Goal: Check status

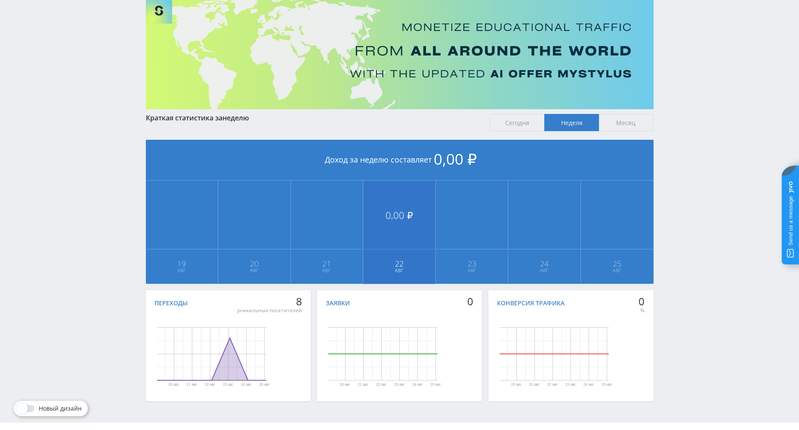
scroll to position [80, 0]
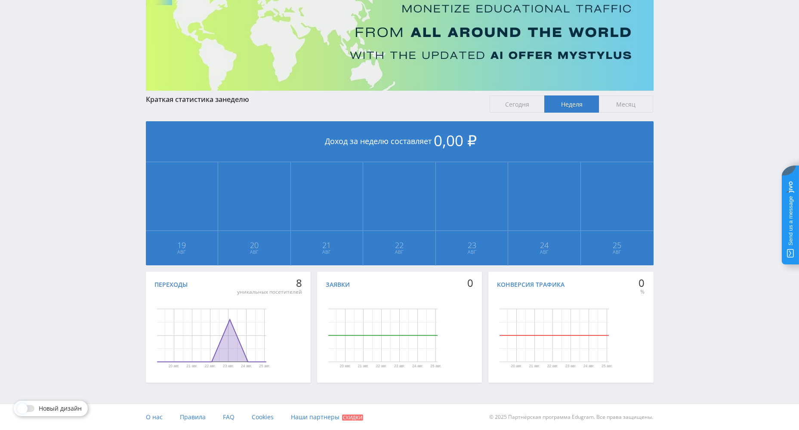
click at [525, 108] on span "Сегодня" at bounding box center [516, 103] width 55 height 17
click at [0, 0] on input "Сегодня" at bounding box center [0, 0] width 0 height 0
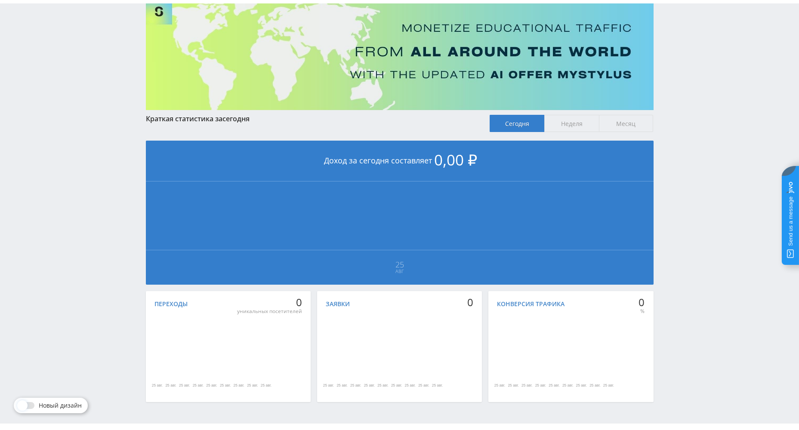
scroll to position [0, 0]
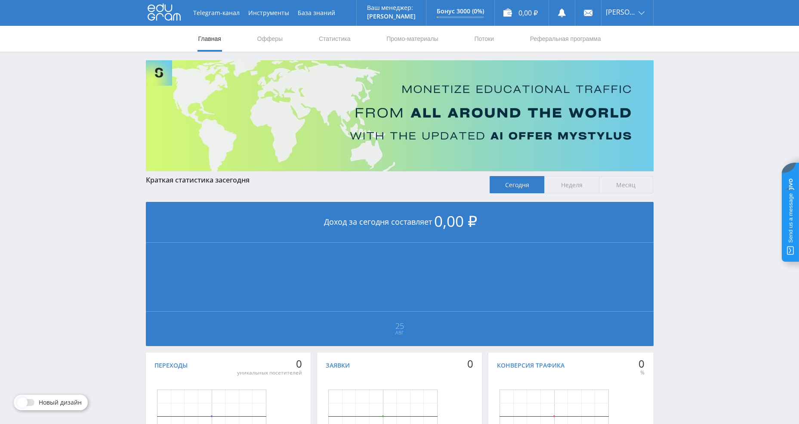
click at [568, 183] on span "Неделя" at bounding box center [571, 184] width 55 height 17
click at [0, 0] on input "Неделя" at bounding box center [0, 0] width 0 height 0
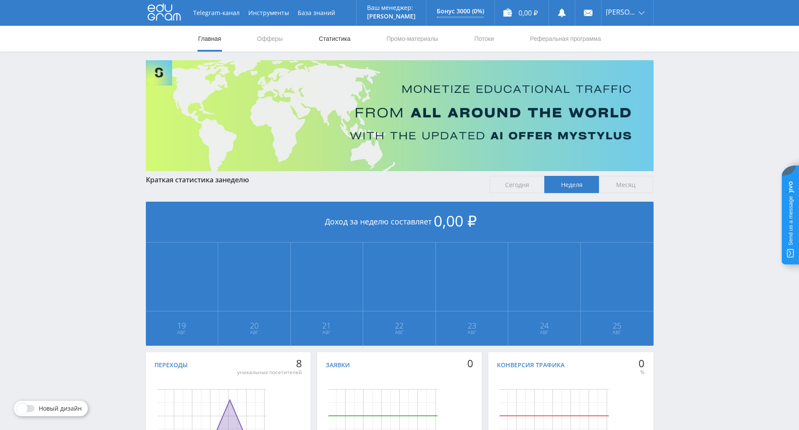
click at [343, 43] on link "Статистика" at bounding box center [335, 39] width 34 height 26
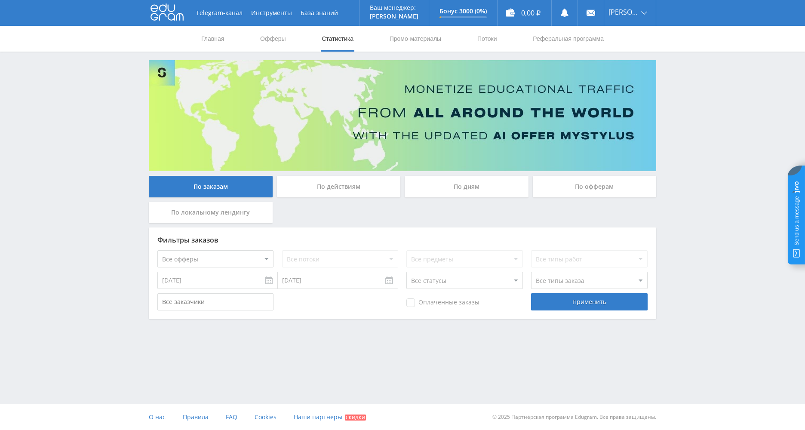
click at [351, 194] on div "По действиям" at bounding box center [339, 187] width 124 height 22
click at [0, 0] on input "По действиям" at bounding box center [0, 0] width 0 height 0
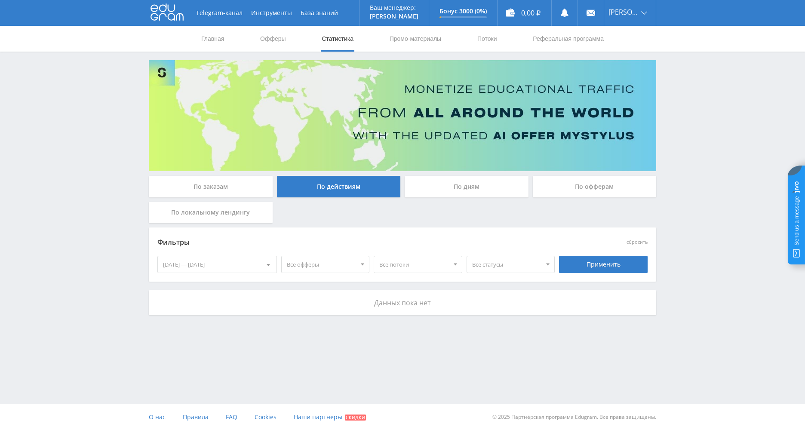
click at [431, 188] on div "По дням" at bounding box center [467, 187] width 124 height 22
click at [0, 0] on input "По дням" at bounding box center [0, 0] width 0 height 0
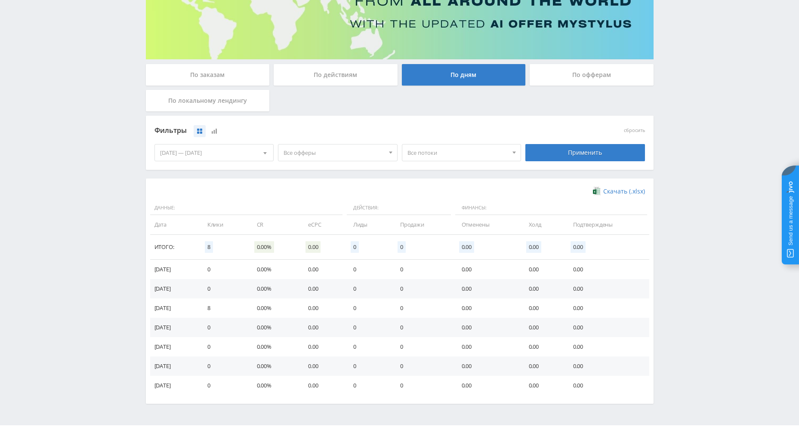
scroll to position [43, 0]
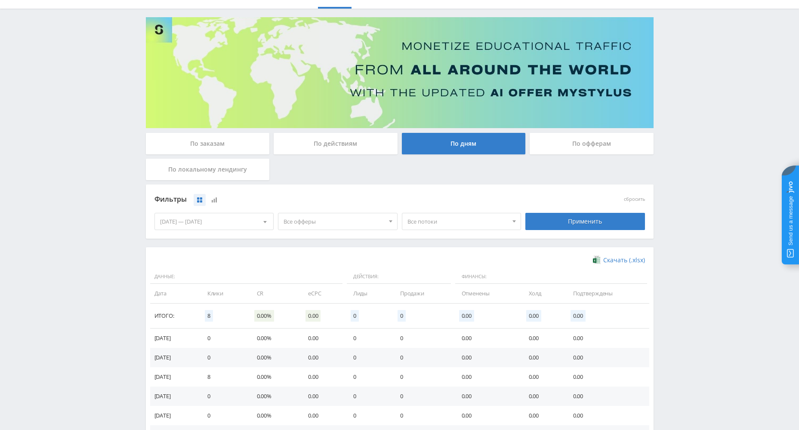
click at [590, 148] on div "По офферам" at bounding box center [591, 144] width 124 height 22
click at [0, 0] on input "По офферам" at bounding box center [0, 0] width 0 height 0
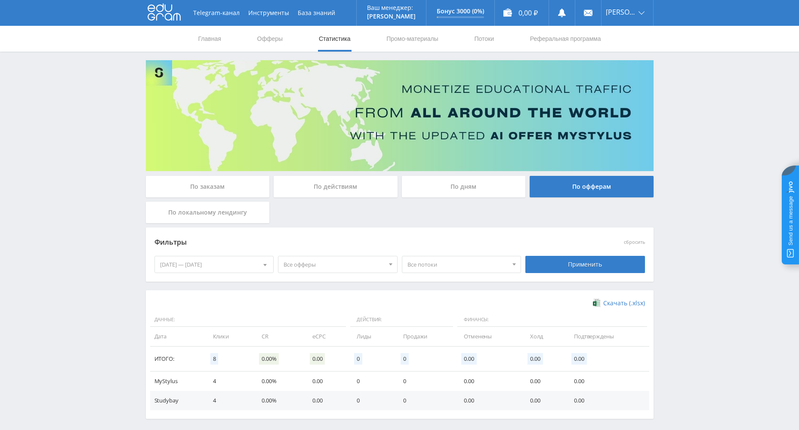
scroll to position [36, 0]
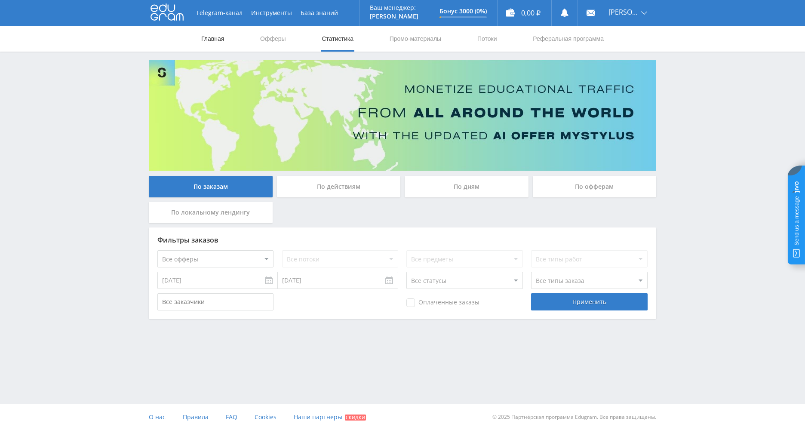
click at [224, 40] on link "Главная" at bounding box center [212, 39] width 25 height 26
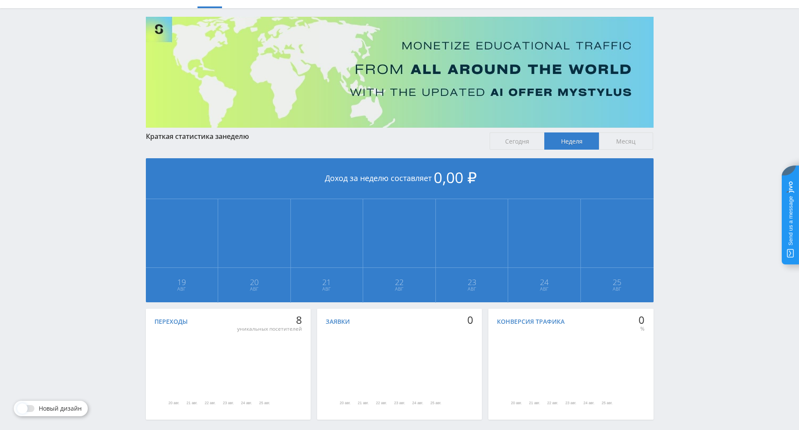
scroll to position [80, 0]
